Goal: Information Seeking & Learning: Learn about a topic

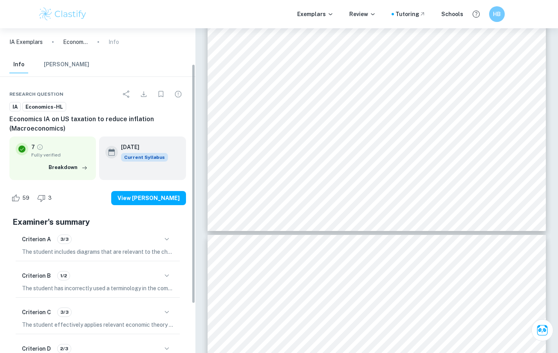
scroll to position [42, 0]
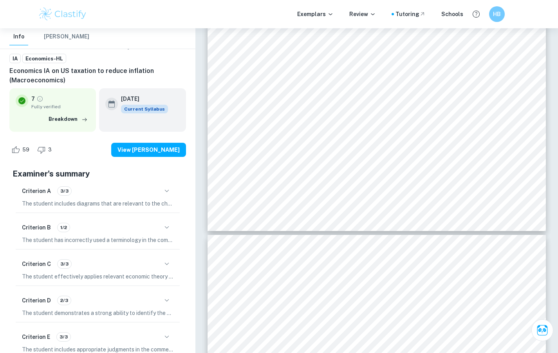
click at [126, 123] on div "[DATE] Current Syllabus" at bounding box center [142, 109] width 87 height 43
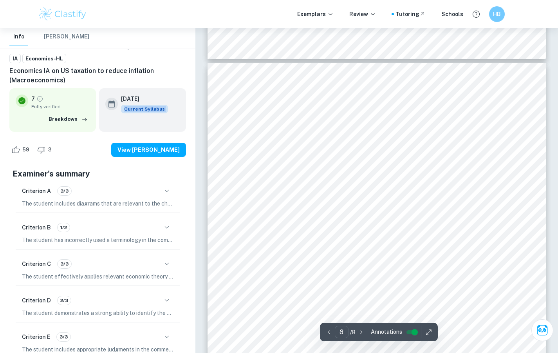
scroll to position [3399, 0]
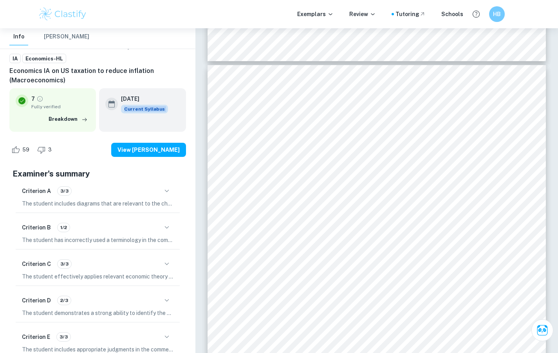
click at [335, 197] on div "Furthermore, the Fed also “sees unemployment rising to 3.7% in [DATE]”. Due to …" at bounding box center [377, 304] width 339 height 478
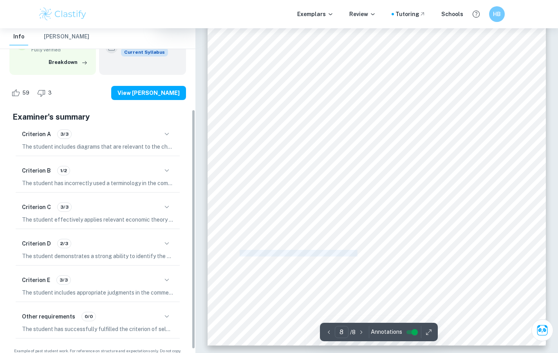
scroll to position [112, 0]
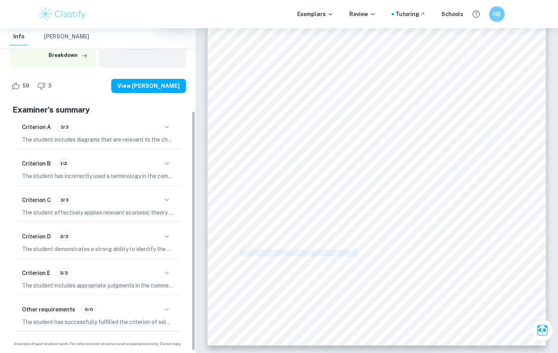
click at [109, 263] on div "Criterion E 3/3 The student includes appropriate judgments in the commentary, p…" at bounding box center [98, 277] width 164 height 33
click at [110, 276] on div "Criterion E 3/3" at bounding box center [98, 272] width 152 height 13
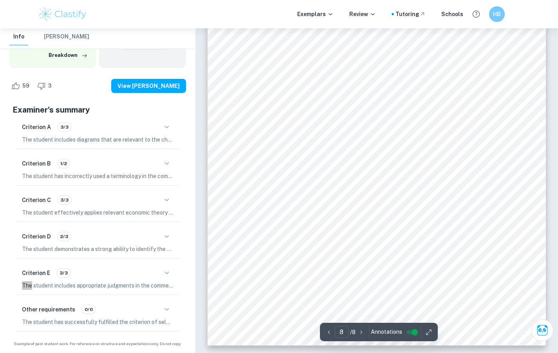
drag, startPoint x: 110, startPoint y: 276, endPoint x: 190, endPoint y: 274, distance: 80.0
click at [190, 274] on div "Research question IA Economics-HL Economics IA on US taxation to reduce inflati…" at bounding box center [98, 160] width 196 height 391
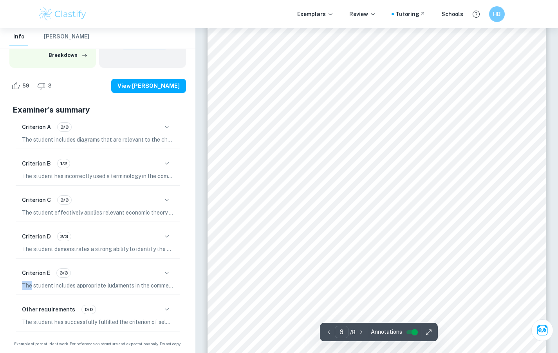
scroll to position [3524, 0]
